Goal: Task Accomplishment & Management: Manage account settings

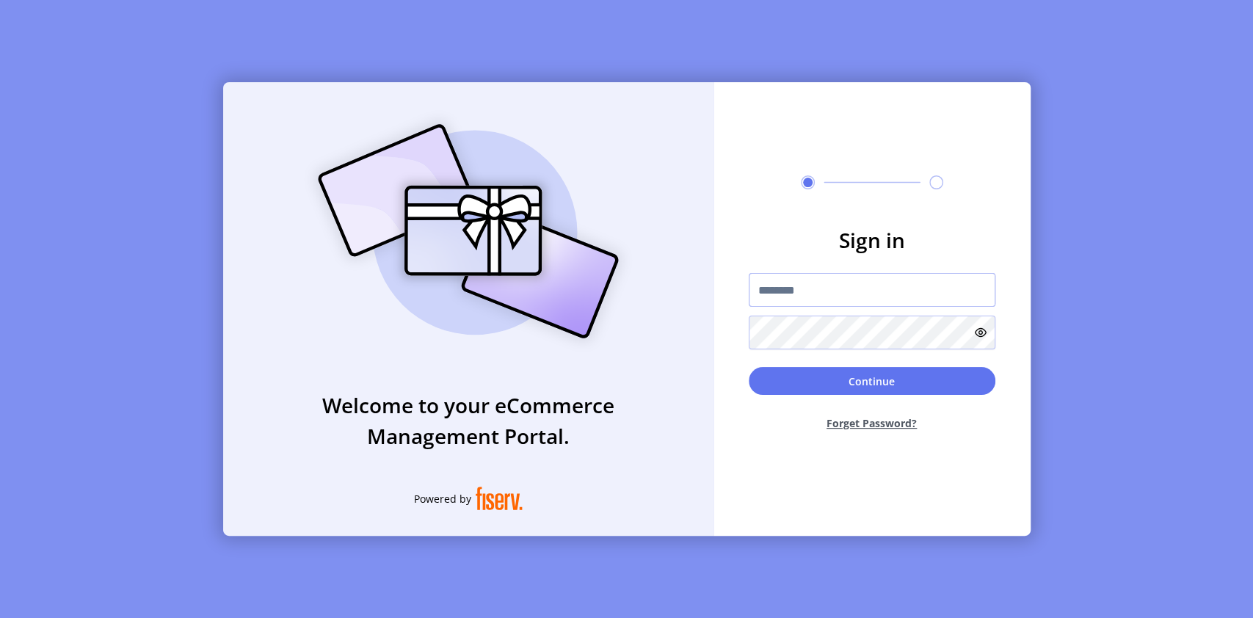
type input "**********"
click at [829, 290] on input "**********" at bounding box center [872, 290] width 247 height 34
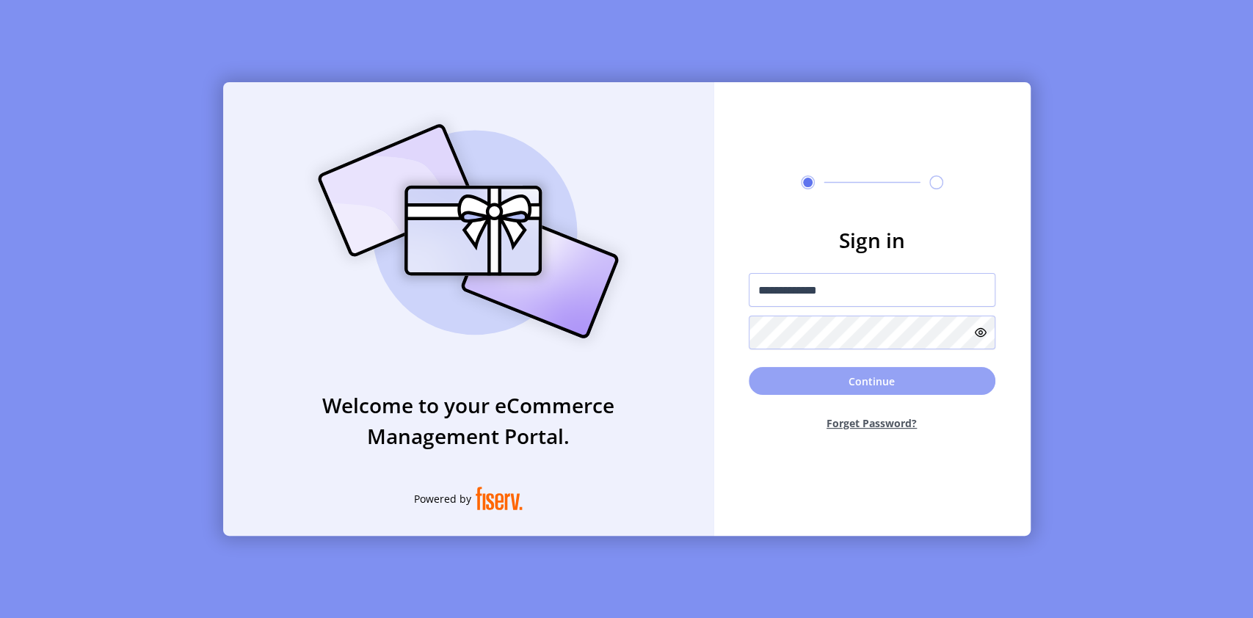
drag, startPoint x: 942, startPoint y: 381, endPoint x: 913, endPoint y: 481, distance: 104.5
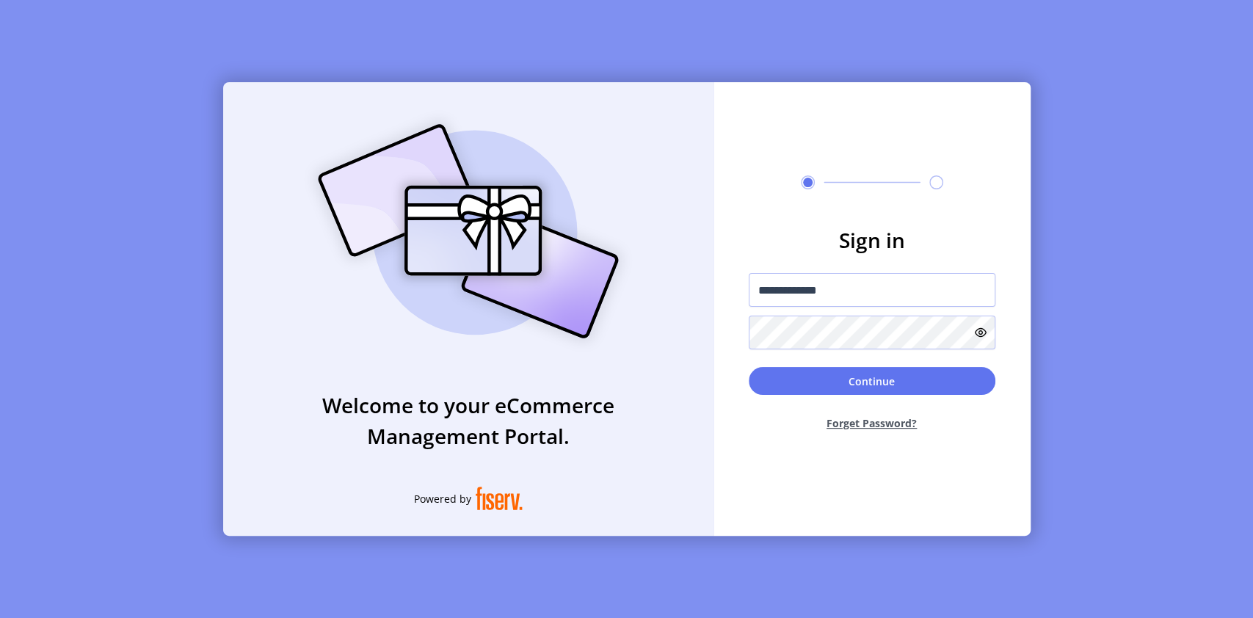
click at [940, 380] on button "Continue" at bounding box center [872, 381] width 247 height 28
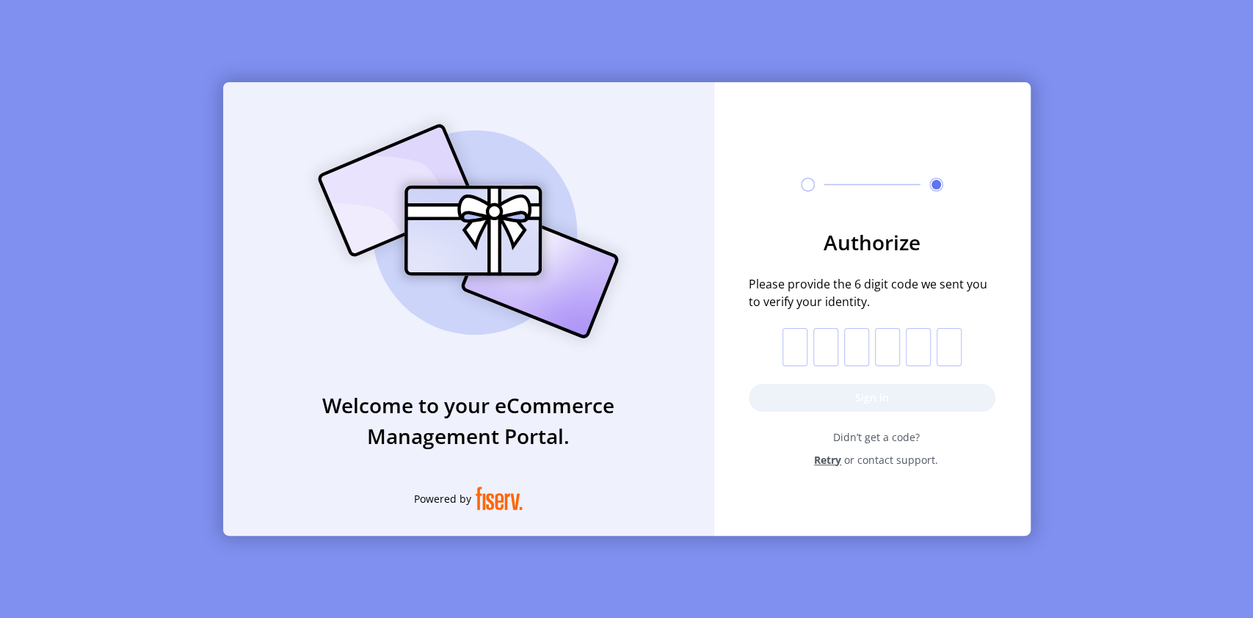
click at [793, 349] on input "text" at bounding box center [794, 347] width 25 height 38
type input "*"
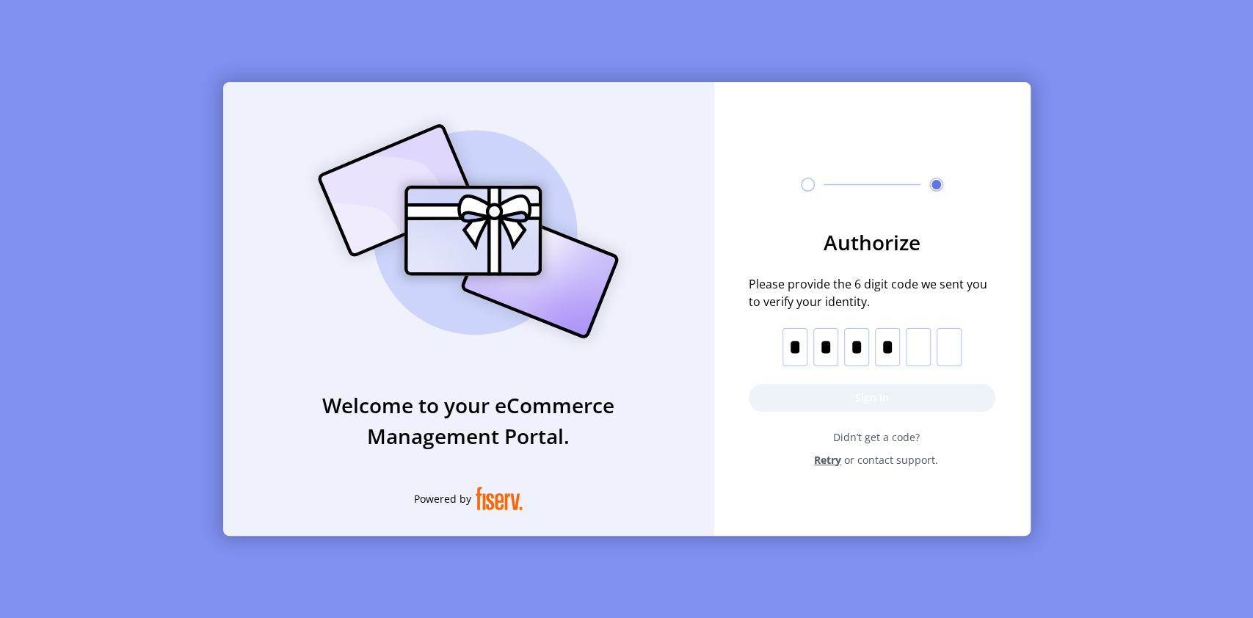
type input "*"
click at [865, 394] on button "Sign in" at bounding box center [872, 398] width 247 height 28
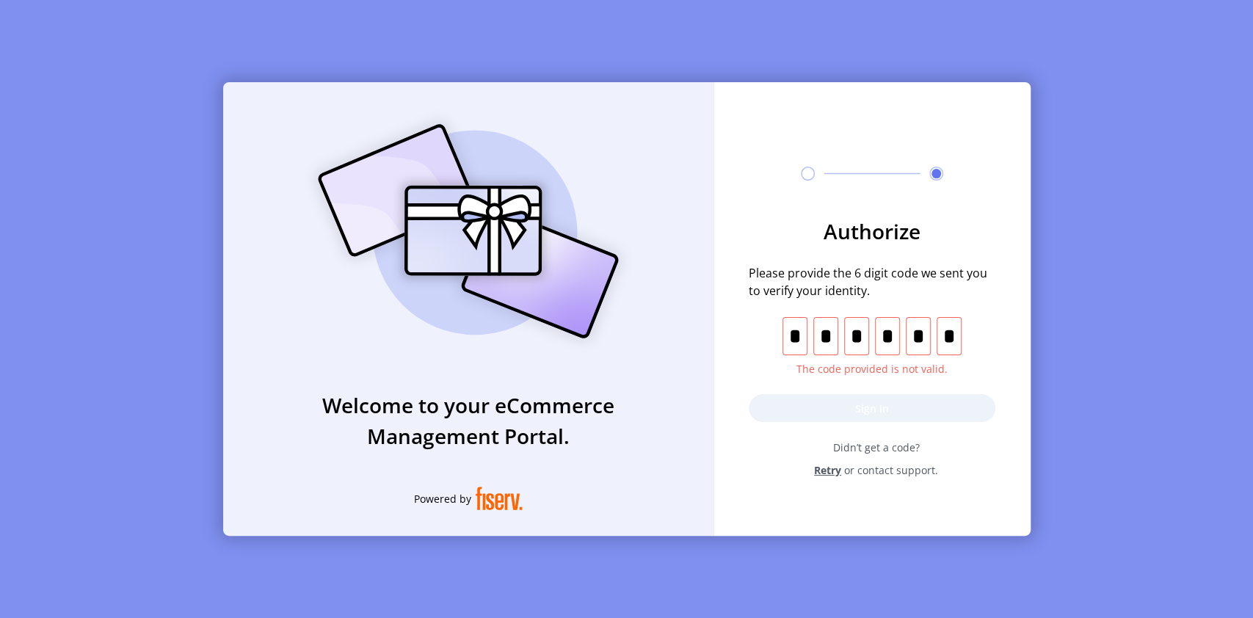
click at [958, 333] on input "*" at bounding box center [948, 336] width 25 height 38
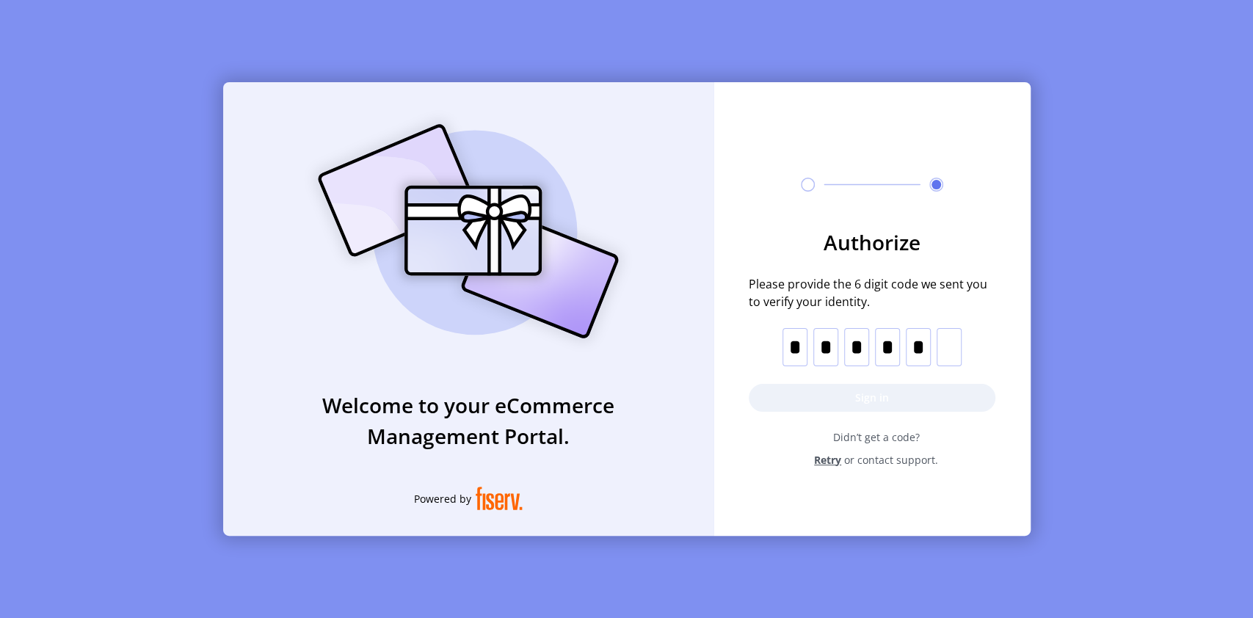
type input "*"
click at [931, 392] on button "Sign in" at bounding box center [872, 398] width 247 height 28
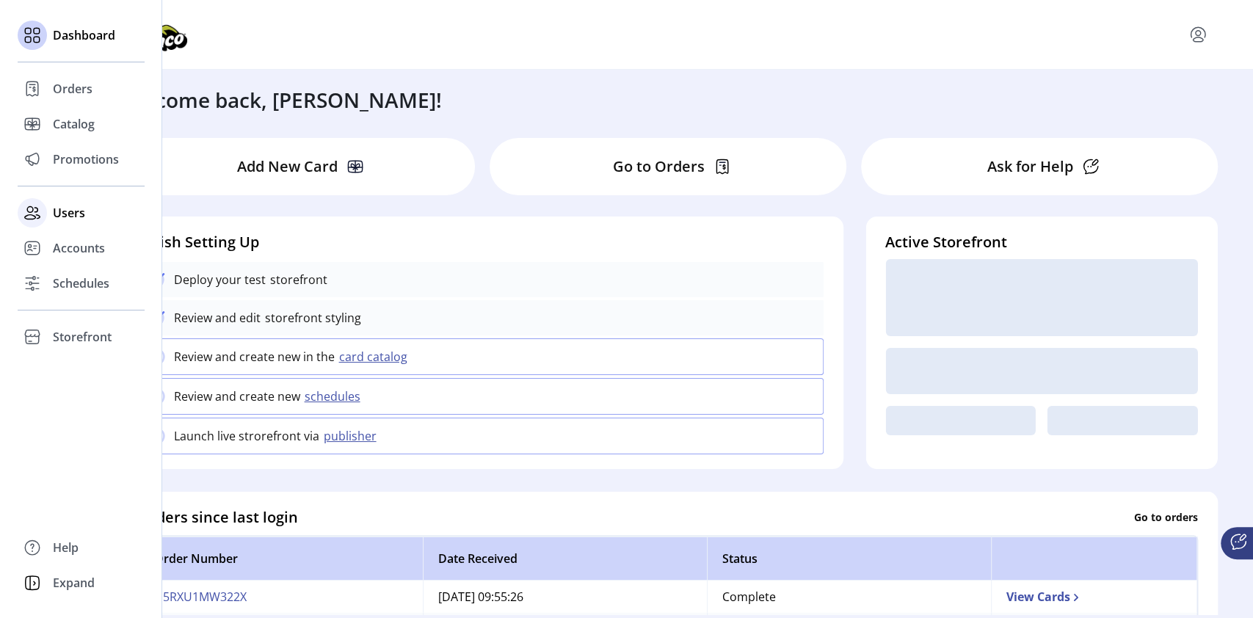
click at [67, 210] on span "Users" at bounding box center [69, 213] width 32 height 18
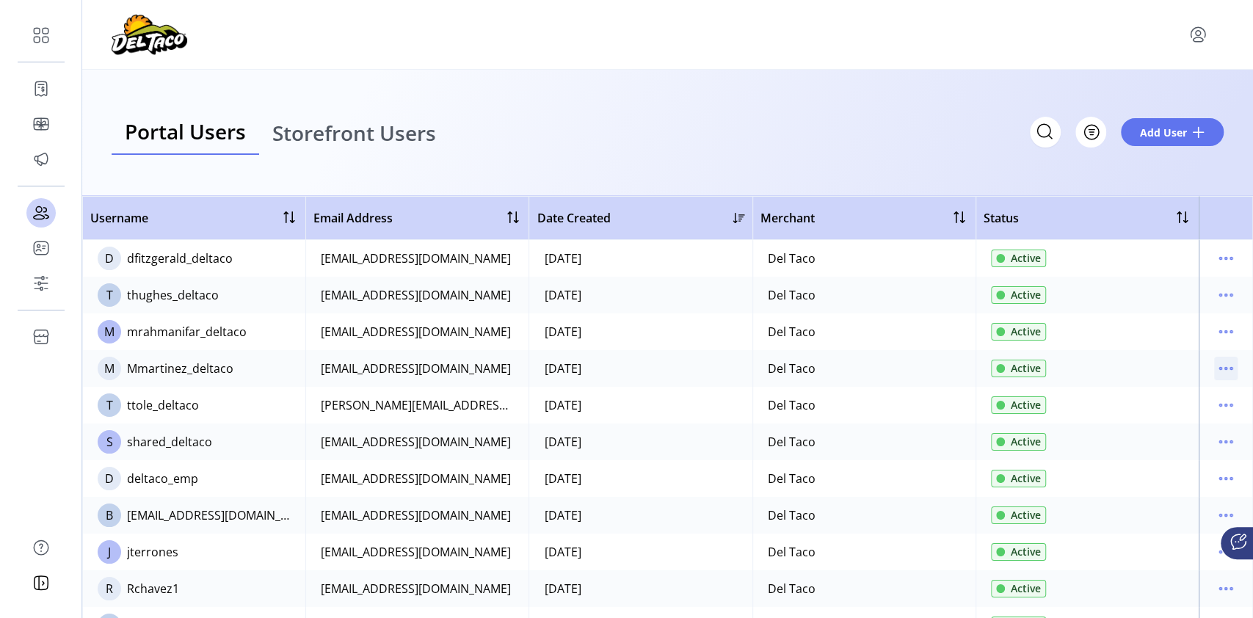
click at [1225, 368] on icon "menu" at bounding box center [1225, 368] width 23 height 23
click at [1143, 448] on span "Reset Password" at bounding box center [1157, 444] width 122 height 12
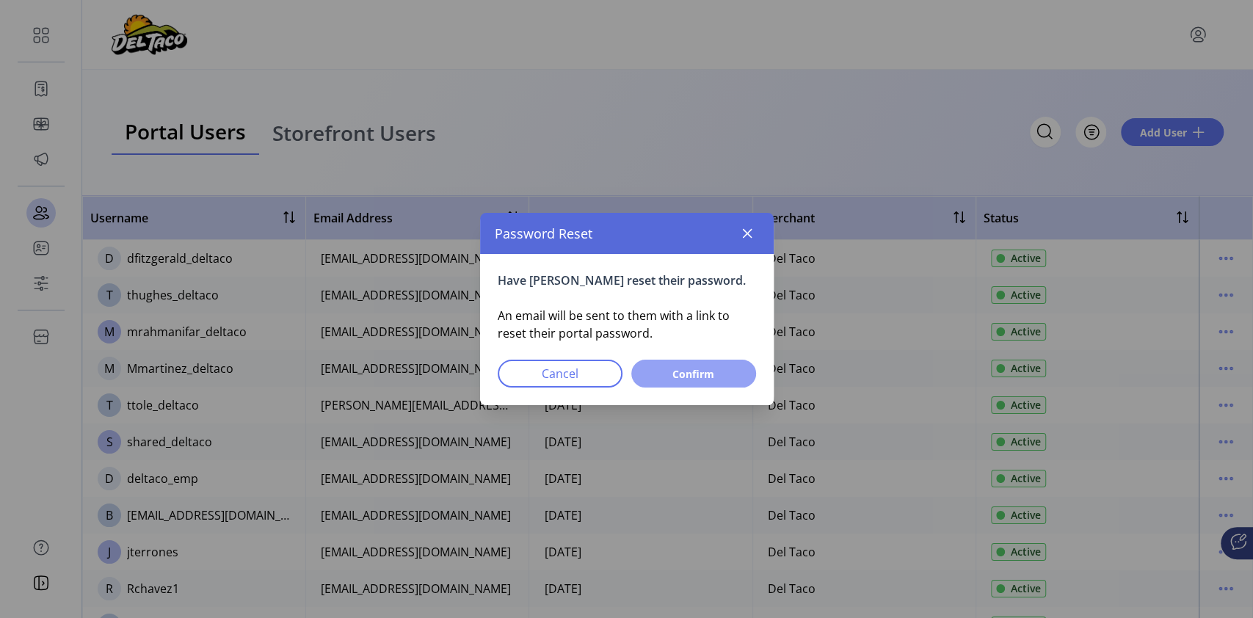
click at [683, 382] on span "Confirm" at bounding box center [693, 373] width 87 height 15
